Goal: Task Accomplishment & Management: Complete application form

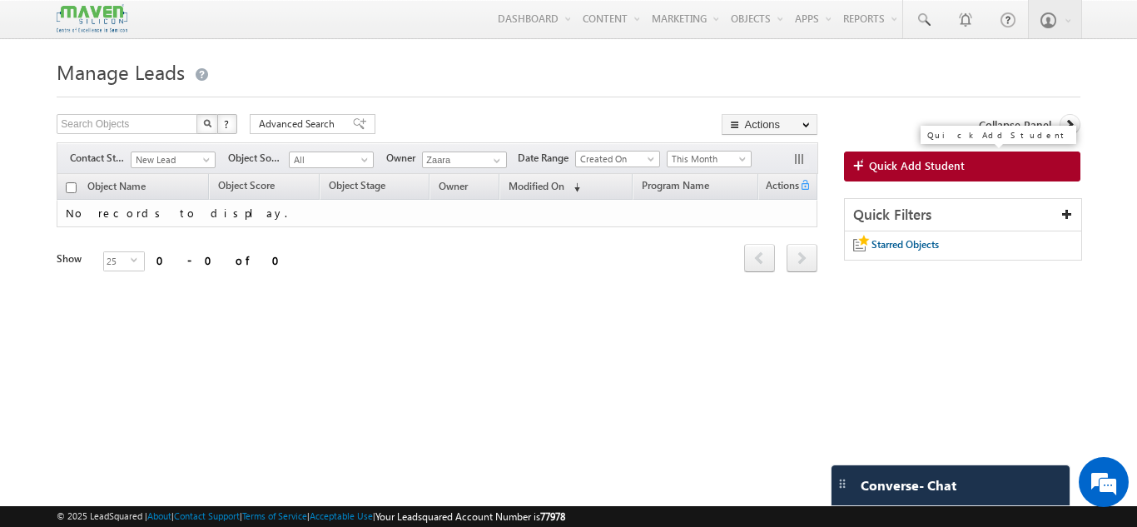
drag, startPoint x: 0, startPoint y: 0, endPoint x: 886, endPoint y: 162, distance: 900.4
click at [886, 162] on span "Quick Add Student" at bounding box center [917, 165] width 96 height 15
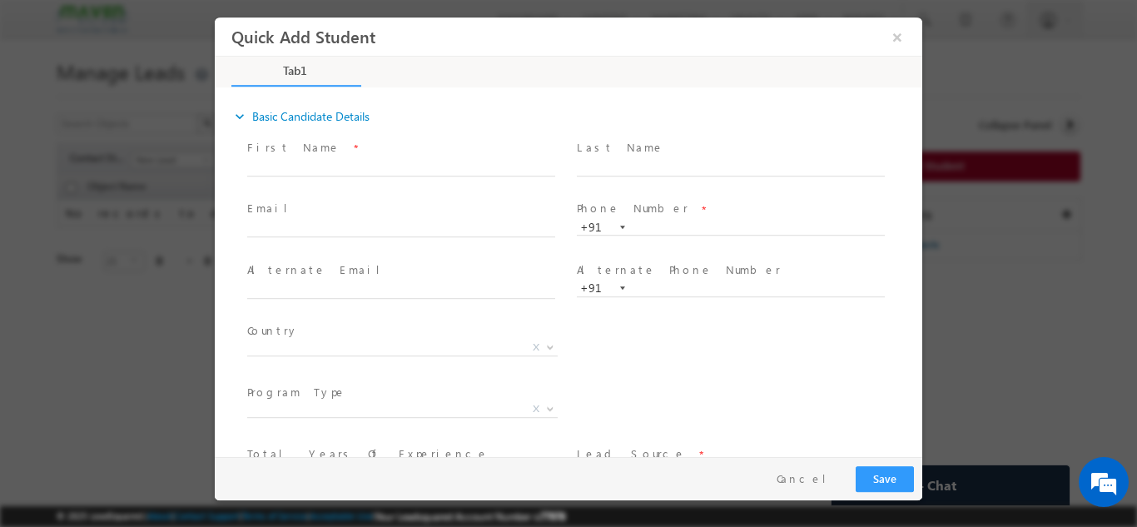
click at [673, 231] on span "+91" at bounding box center [738, 226] width 323 height 17
click at [673, 230] on input "text" at bounding box center [731, 227] width 308 height 17
type input "9490324633"
click at [667, 210] on span "Phone Number *" at bounding box center [730, 209] width 307 height 18
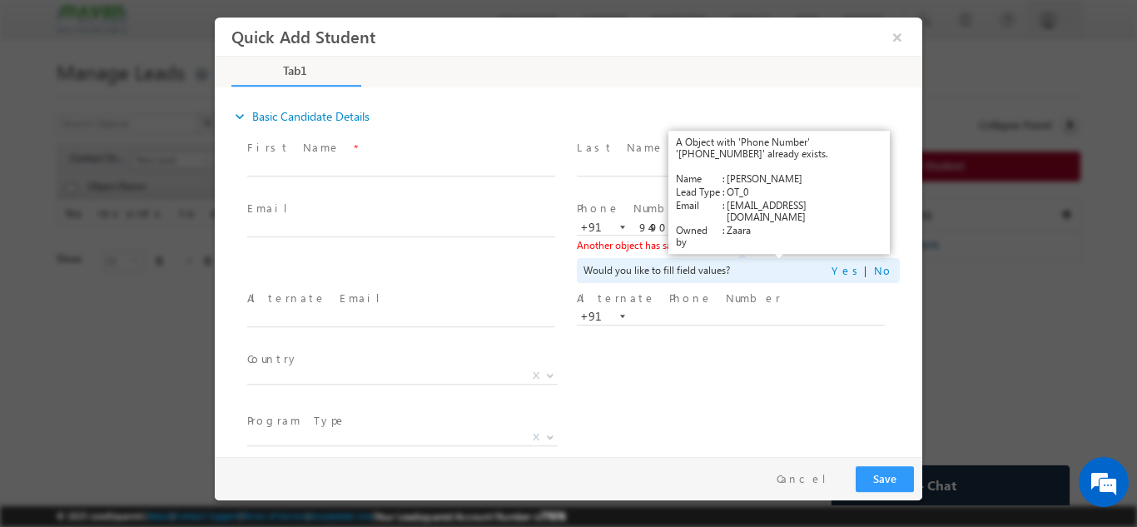
click at [768, 246] on link "View Details" at bounding box center [780, 244] width 52 height 11
click at [782, 246] on link "View Details" at bounding box center [780, 244] width 52 height 11
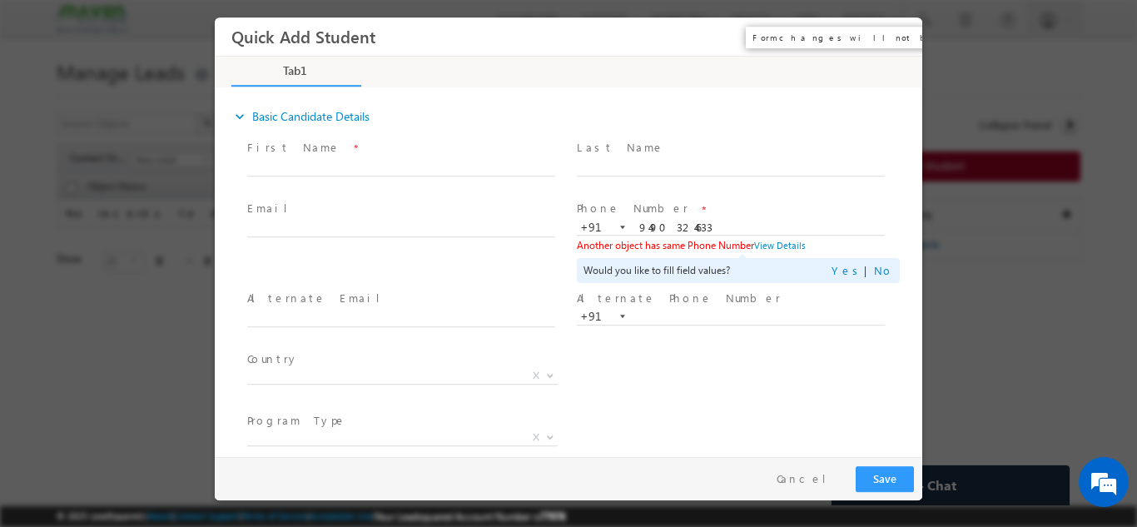
click at [901, 36] on button "×" at bounding box center [897, 36] width 28 height 31
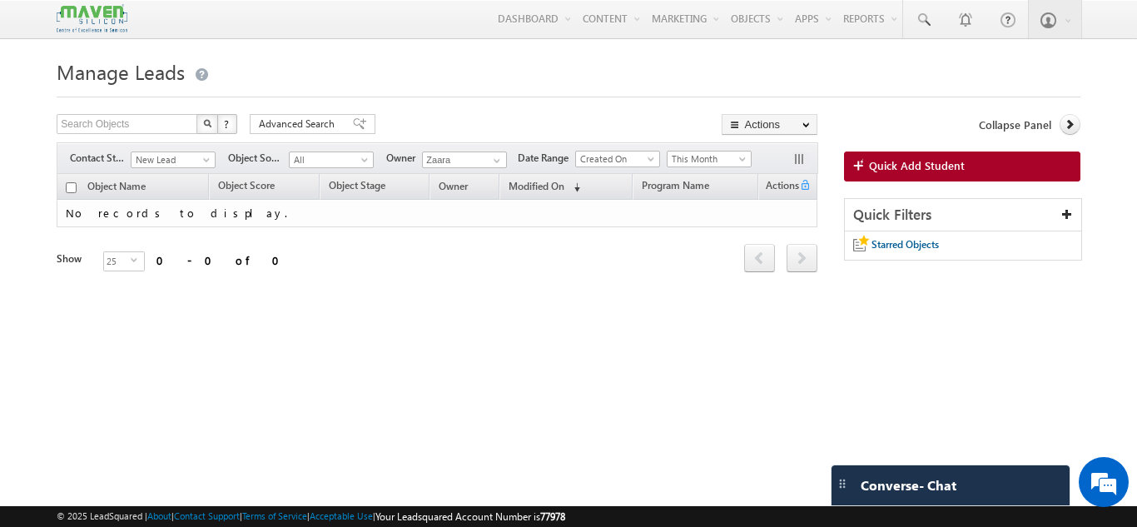
click at [680, 236] on div "Refresh first prev next last 0 - 0 of 0" at bounding box center [437, 250] width 761 height 47
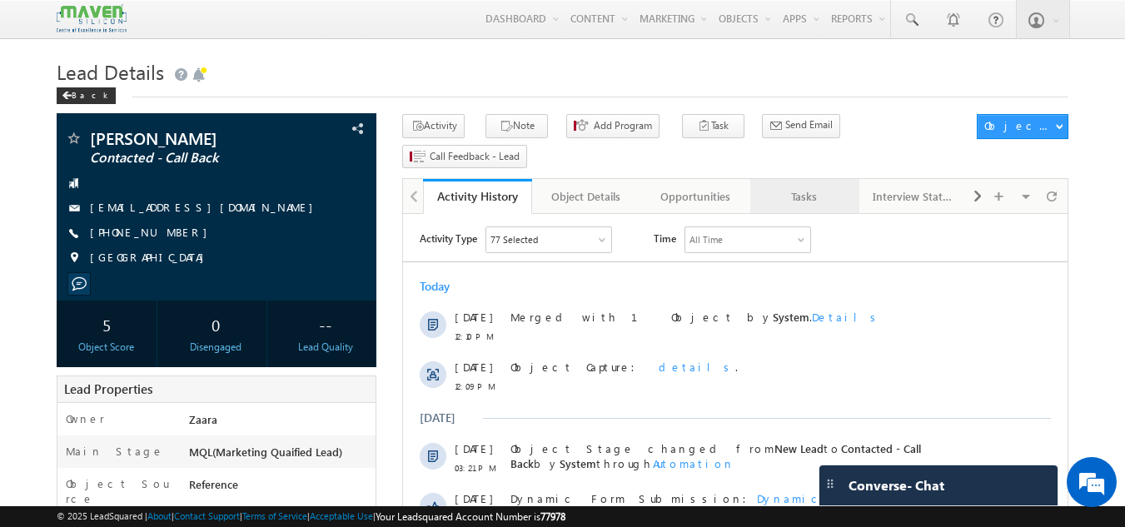
click at [803, 179] on link "Tasks" at bounding box center [804, 196] width 109 height 35
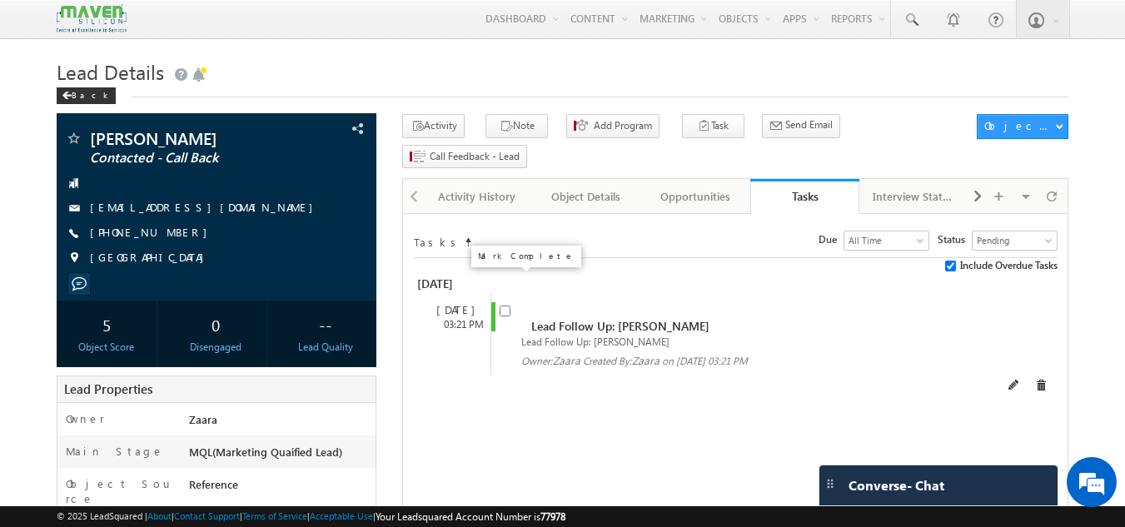
click at [504, 305] on input "checkbox" at bounding box center [504, 310] width 11 height 11
checkbox input "false"
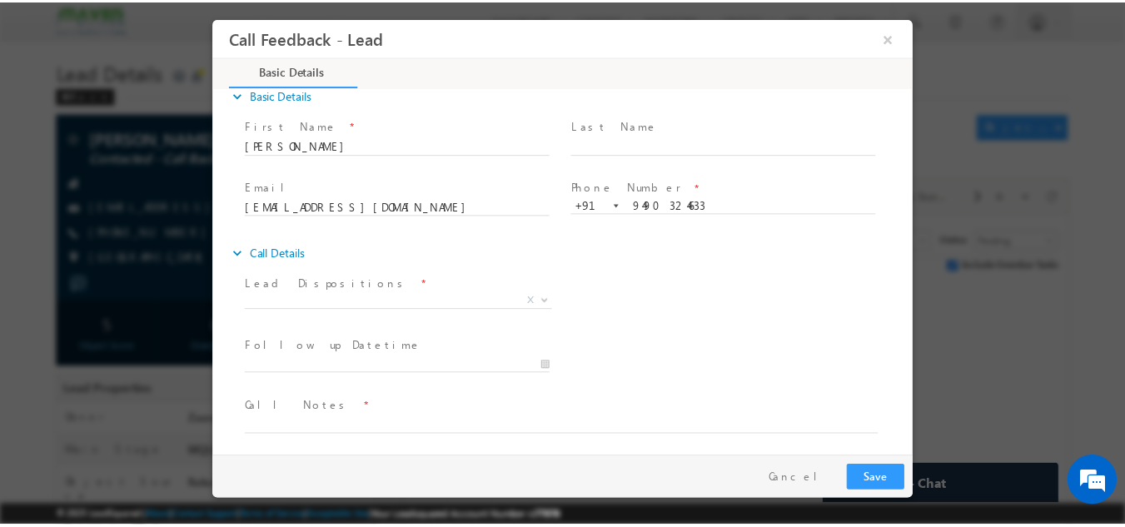
scroll to position [27, 0]
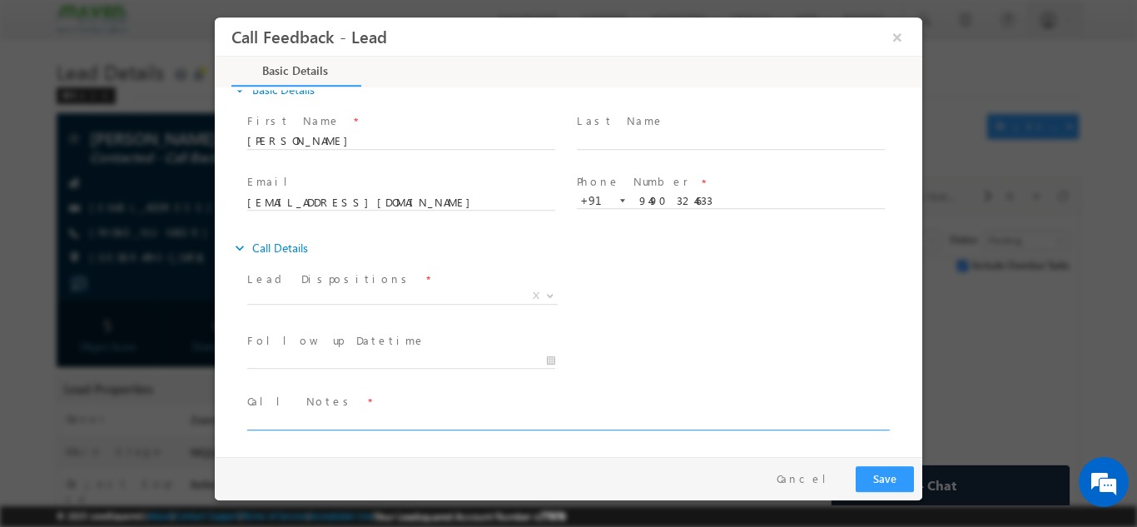
click at [438, 420] on textarea at bounding box center [567, 419] width 640 height 19
type textarea "Btech"
click at [667, 197] on input "9490324633" at bounding box center [731, 200] width 308 height 17
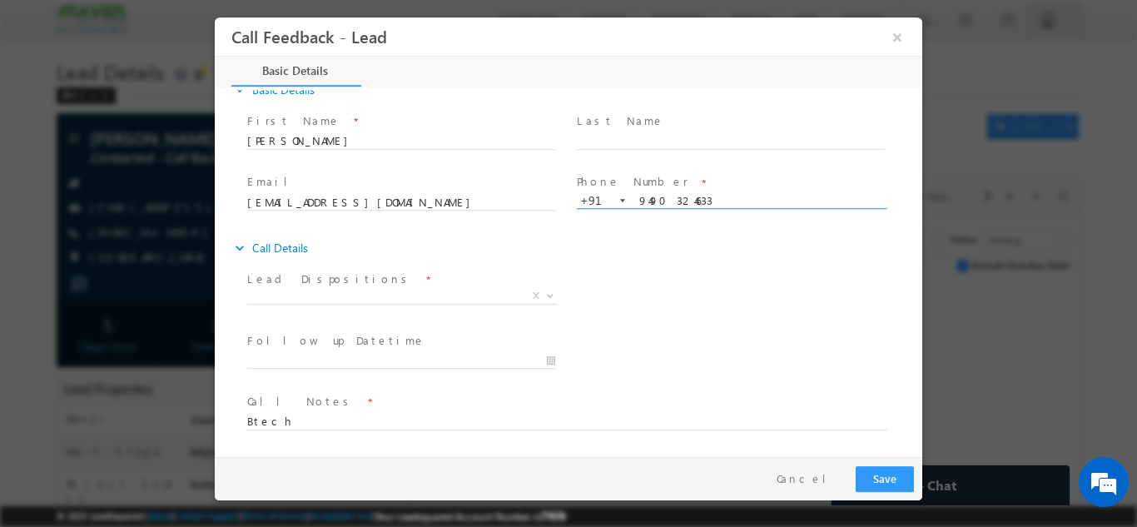
click at [667, 197] on input "9490324633" at bounding box center [731, 200] width 308 height 17
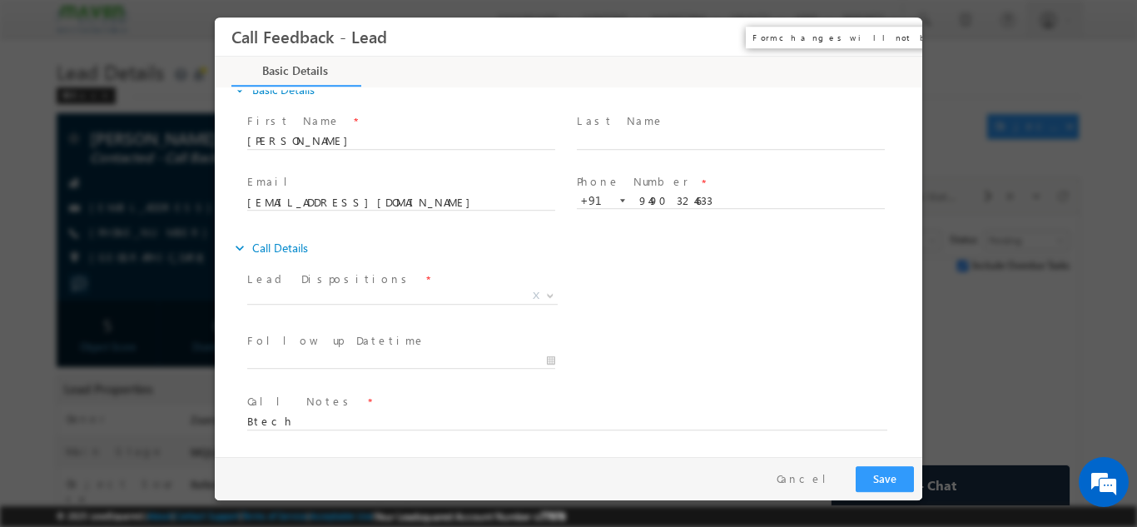
click at [894, 37] on button "×" at bounding box center [897, 36] width 28 height 31
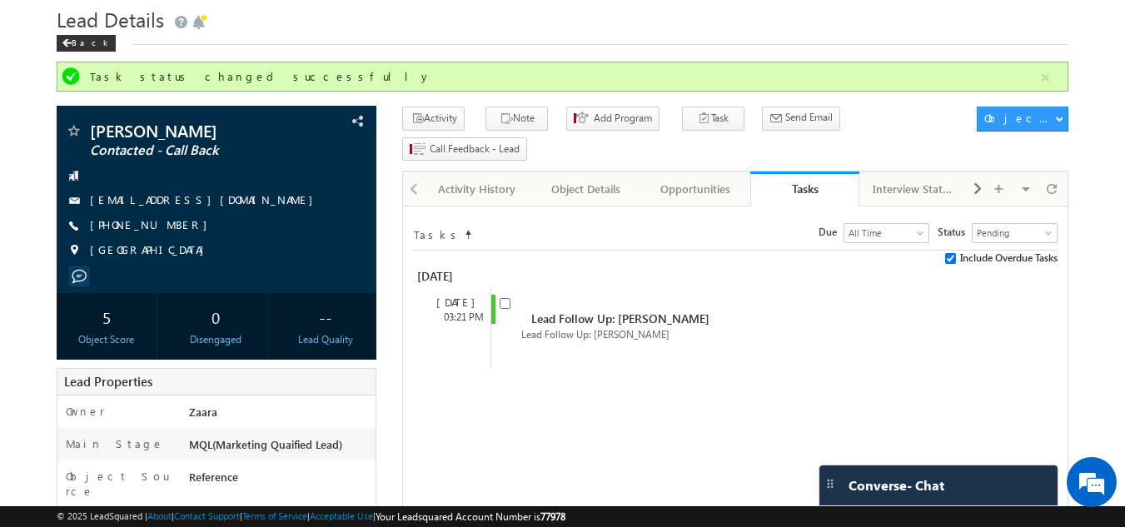
scroll to position [0, 0]
